Goal: Transaction & Acquisition: Book appointment/travel/reservation

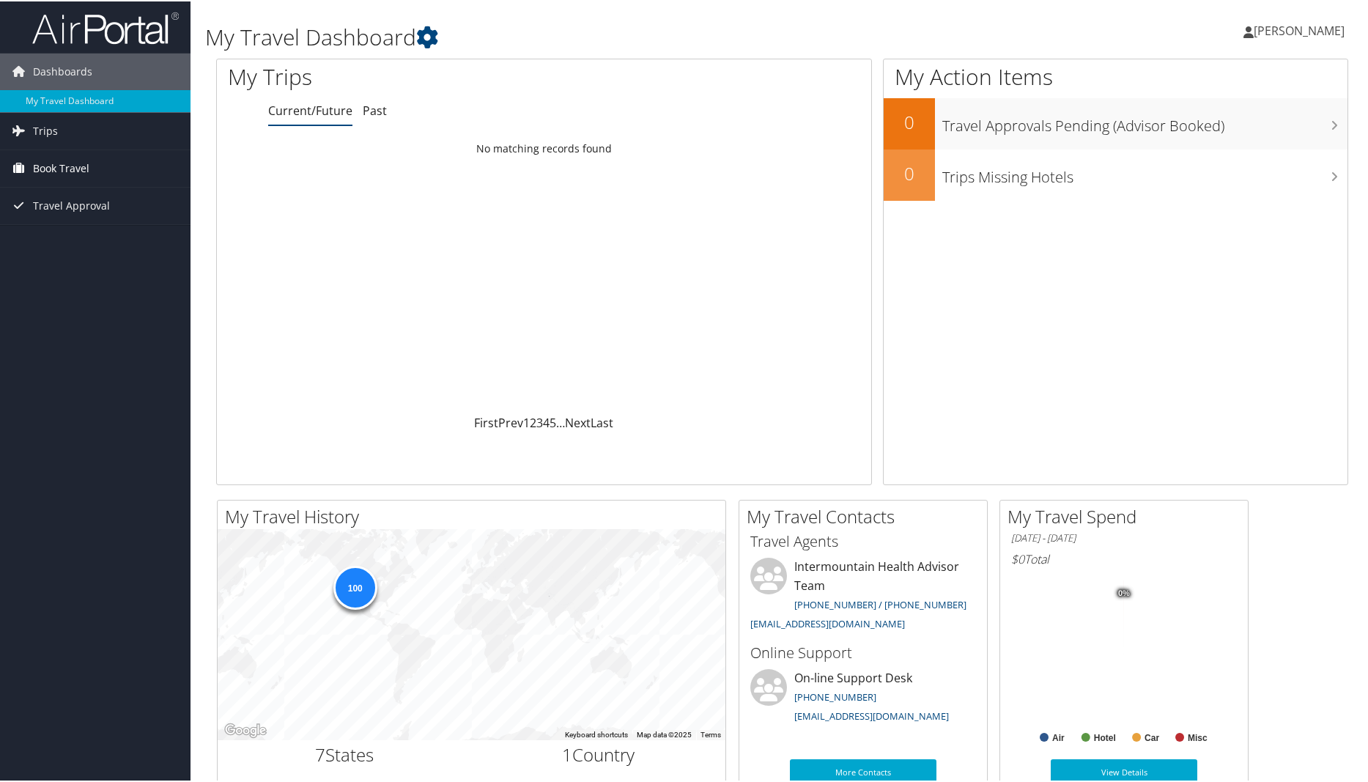
click at [59, 164] on span "Book Travel" at bounding box center [61, 167] width 56 height 37
click at [64, 240] on link "Book/Manage Online Trips" at bounding box center [95, 240] width 191 height 22
click at [56, 238] on link "Book/Manage Online Trips" at bounding box center [95, 240] width 191 height 22
click at [73, 168] on span "Book Travel" at bounding box center [61, 167] width 56 height 37
click at [84, 240] on link "Book/Manage Online Trips" at bounding box center [95, 240] width 191 height 22
